Goal: Check status: Check status

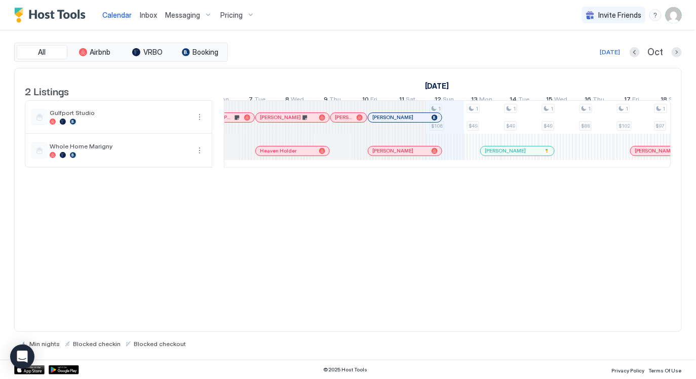
scroll to position [0, 435]
click at [601, 52] on div "[DATE] Oct" at bounding box center [456, 52] width 452 height 12
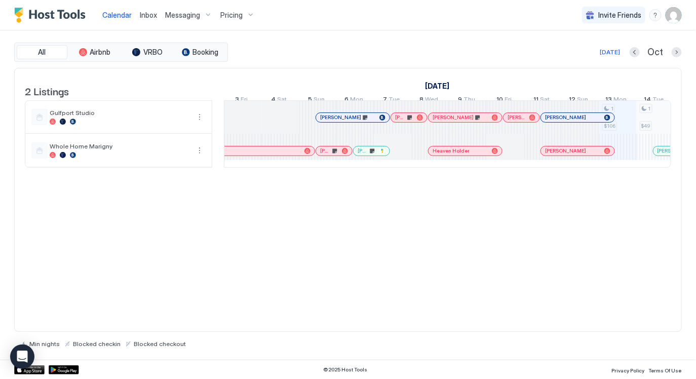
scroll to position [0, 224]
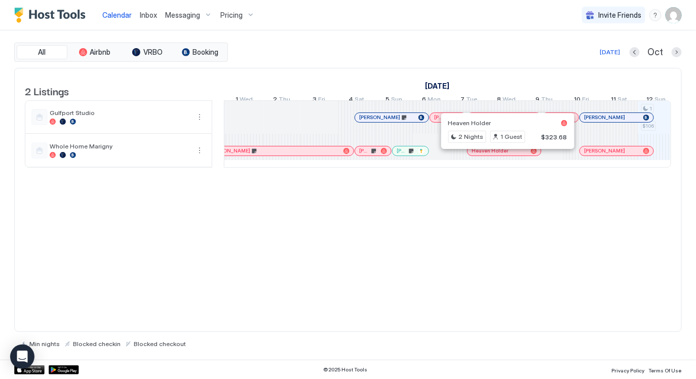
click at [504, 155] on div at bounding box center [505, 151] width 8 height 8
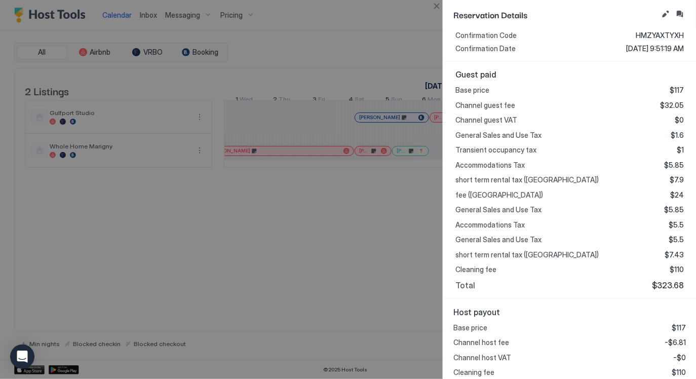
scroll to position [237, 0]
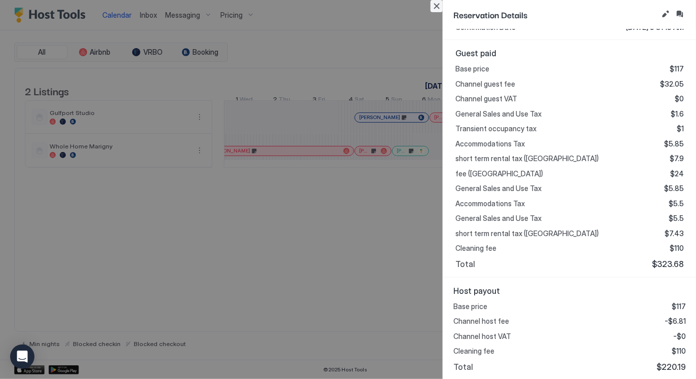
click at [439, 5] on button "Close" at bounding box center [437, 6] width 12 height 12
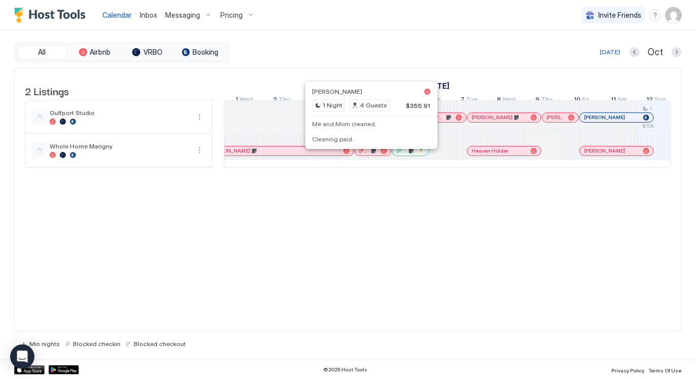
click at [368, 155] on div at bounding box center [368, 151] width 8 height 8
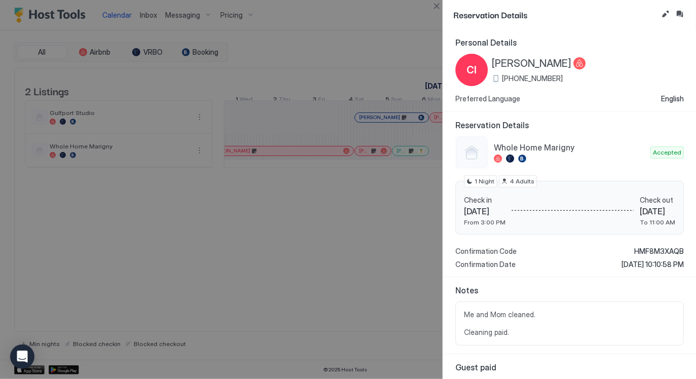
scroll to position [314, 0]
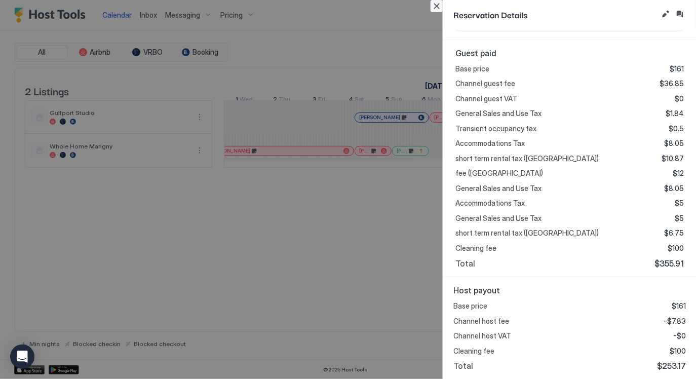
click at [435, 3] on button "Close" at bounding box center [437, 6] width 12 height 12
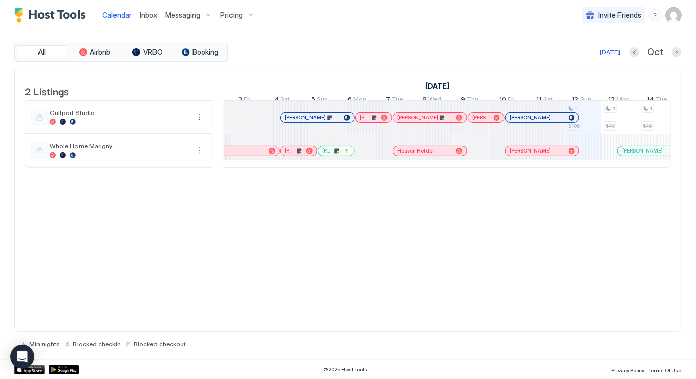
scroll to position [0, 0]
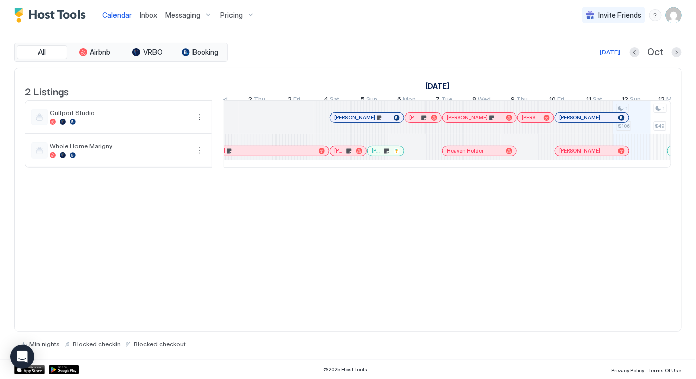
click at [478, 121] on div "[PERSON_NAME]" at bounding box center [474, 117] width 55 height 7
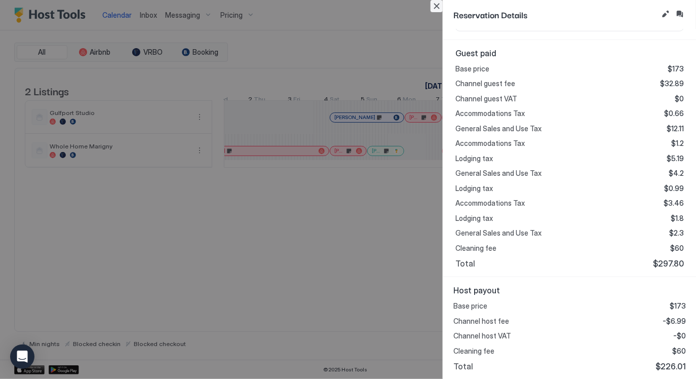
click at [435, 8] on button "Close" at bounding box center [437, 6] width 12 height 12
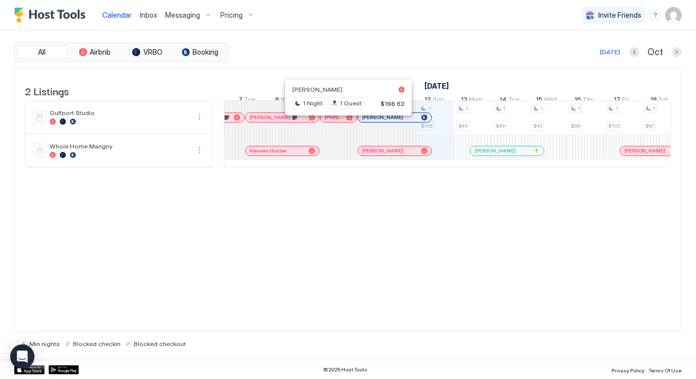
click at [346, 122] on div at bounding box center [346, 118] width 8 height 8
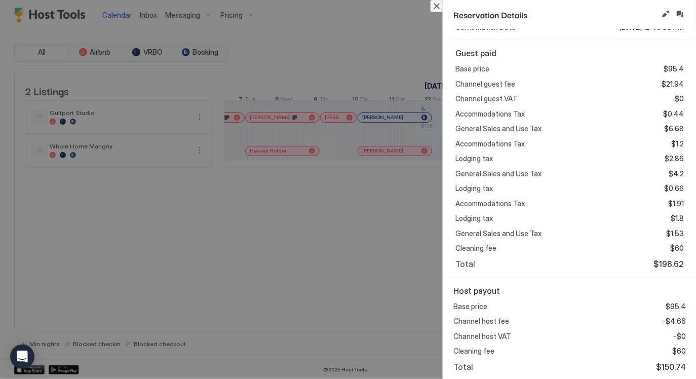
click at [437, 6] on button "Close" at bounding box center [437, 6] width 12 height 12
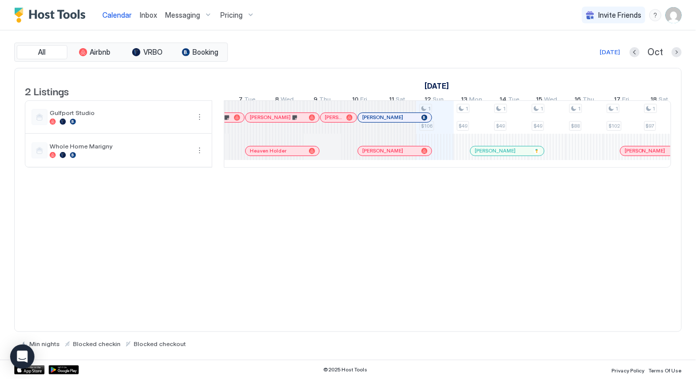
click at [390, 122] on div at bounding box center [390, 118] width 8 height 8
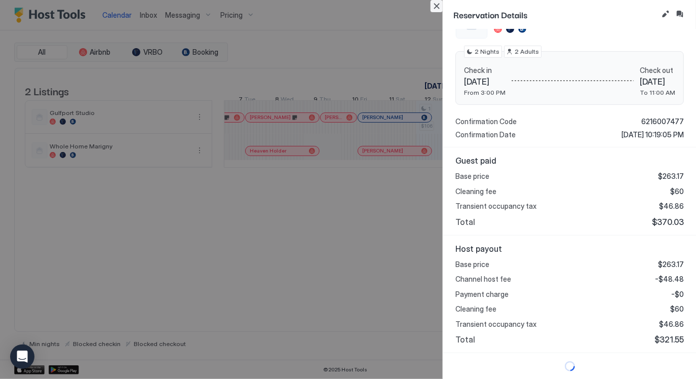
click at [441, 9] on button "Close" at bounding box center [437, 6] width 12 height 12
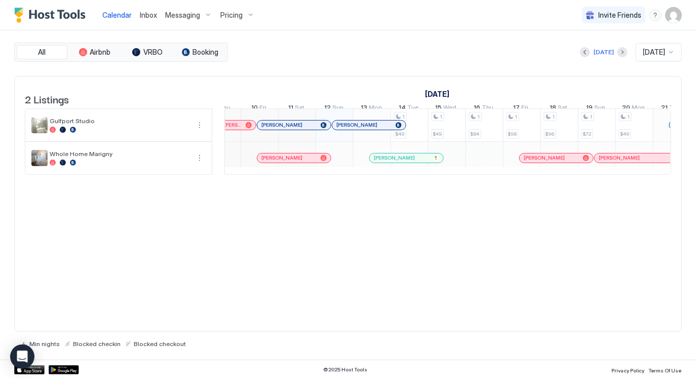
click at [373, 128] on div "Elizabeth Castro" at bounding box center [369, 125] width 65 height 7
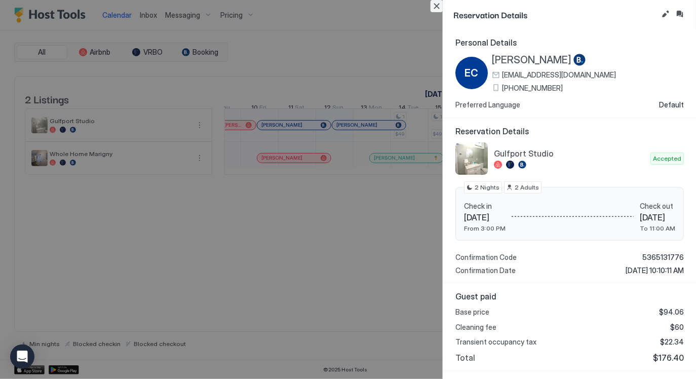
click at [441, 9] on button "Close" at bounding box center [437, 6] width 12 height 12
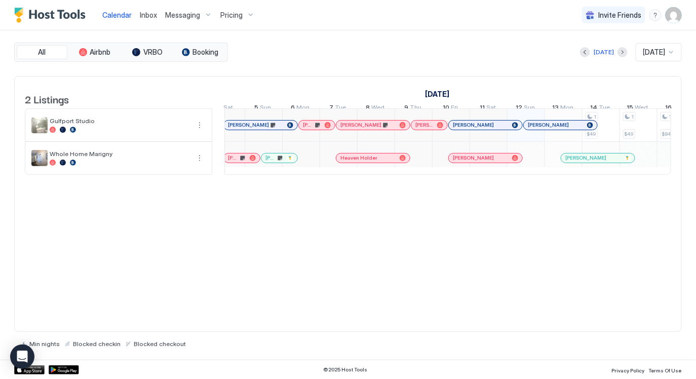
scroll to position [0, 237]
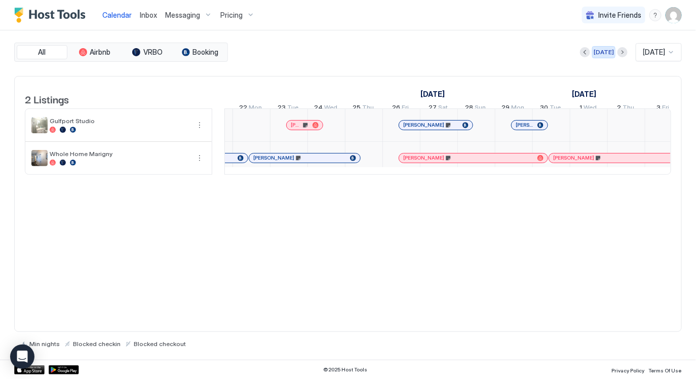
click at [594, 52] on div "[DATE]" at bounding box center [604, 52] width 20 height 9
